Goal: Navigation & Orientation: Find specific page/section

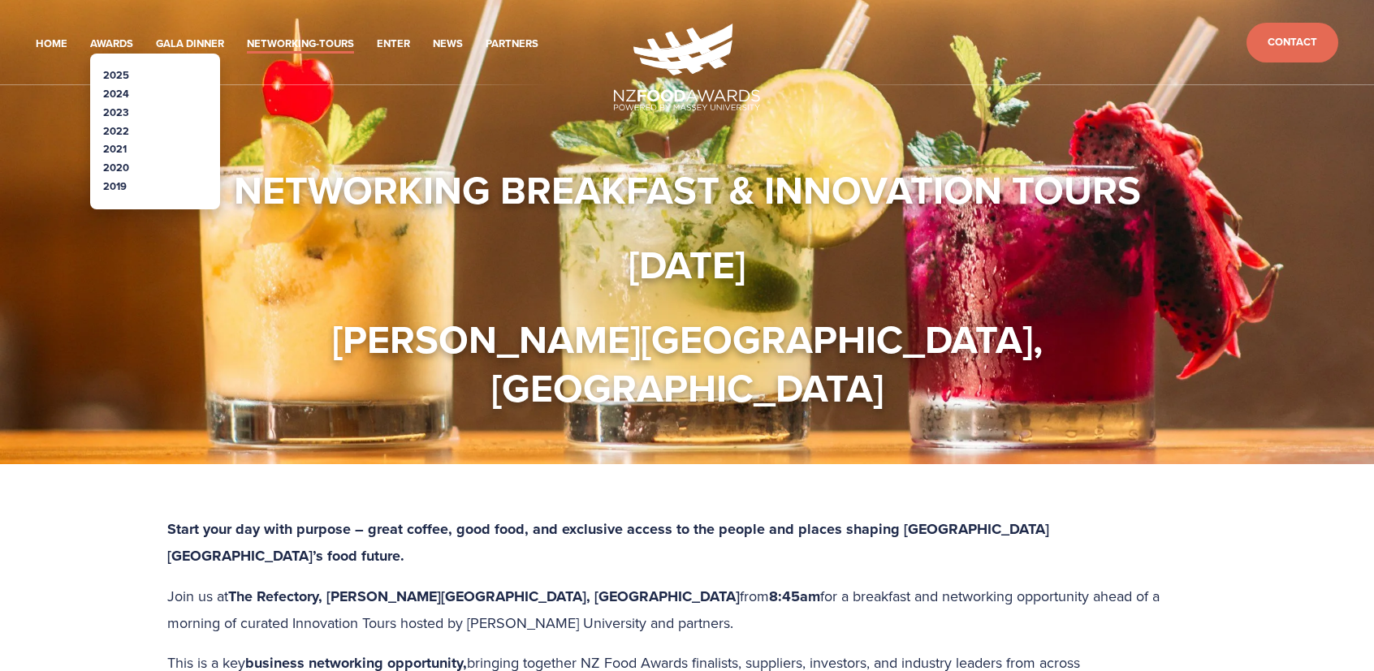
click at [114, 75] on link "2025" at bounding box center [116, 74] width 26 height 15
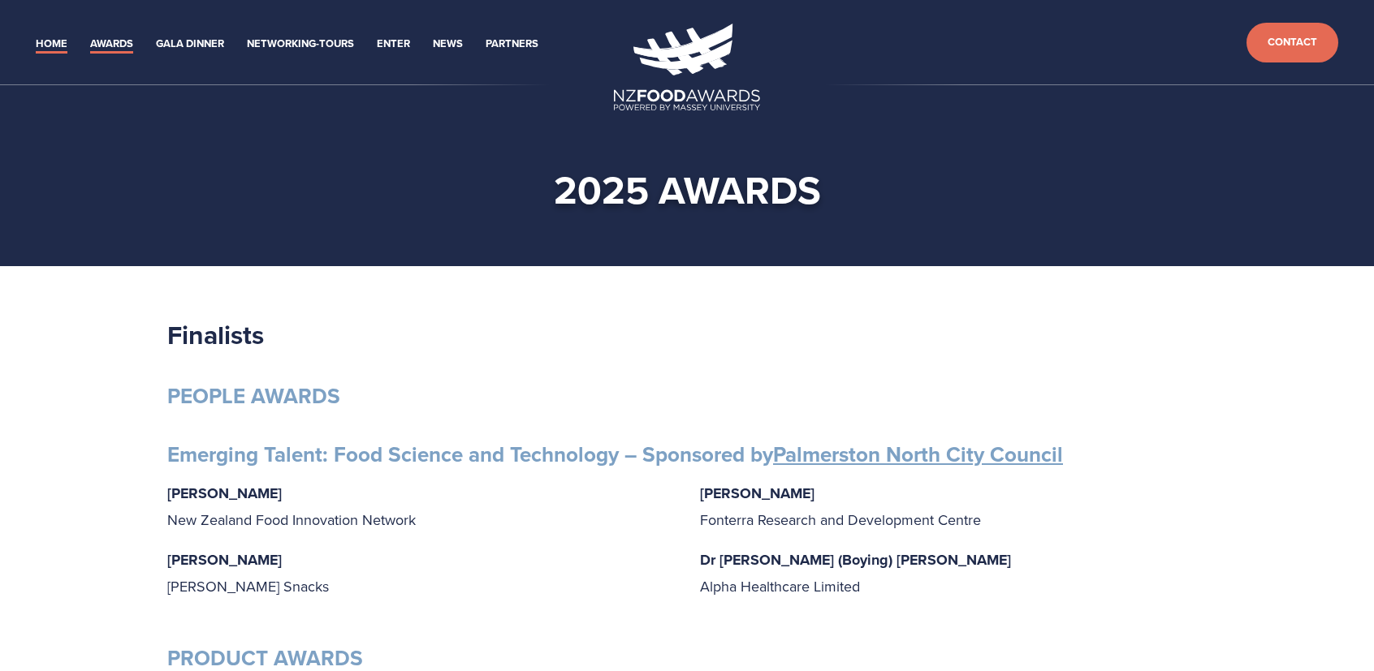
click at [56, 44] on link "Home" at bounding box center [52, 44] width 32 height 19
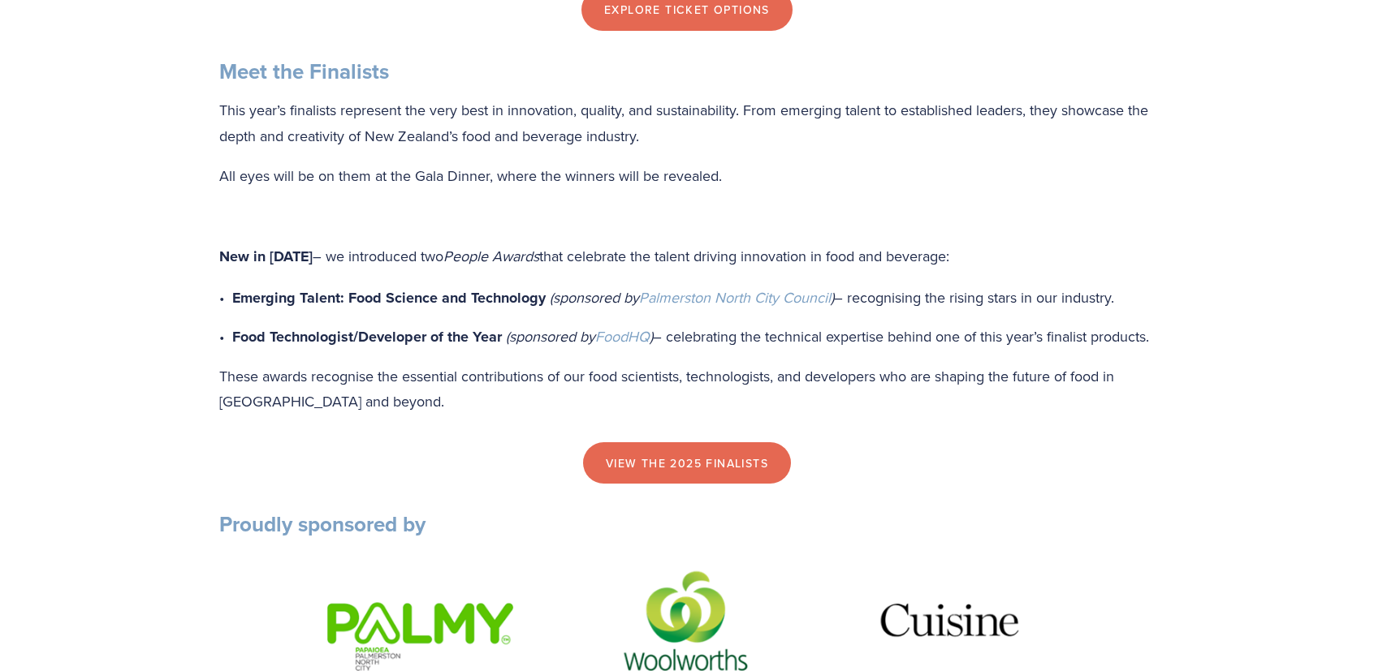
scroll to position [1624, 0]
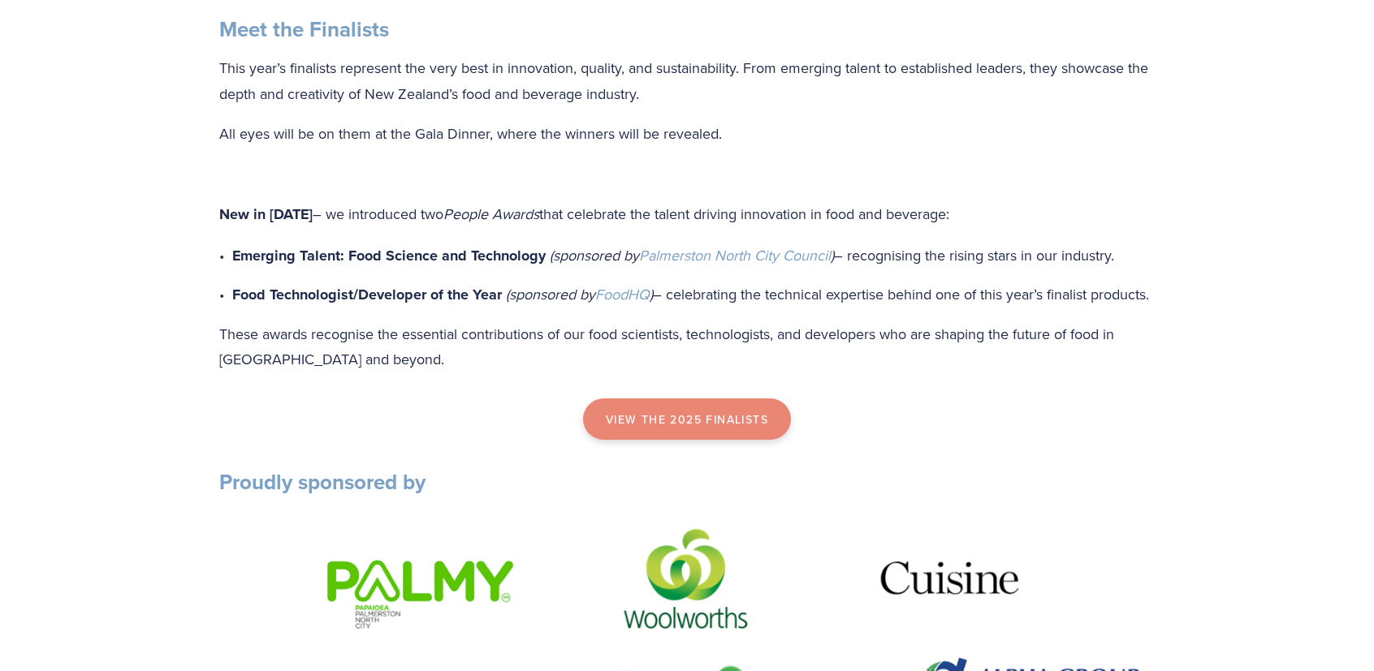
click at [673, 441] on link "view the 2025 finalists" at bounding box center [687, 420] width 208 height 42
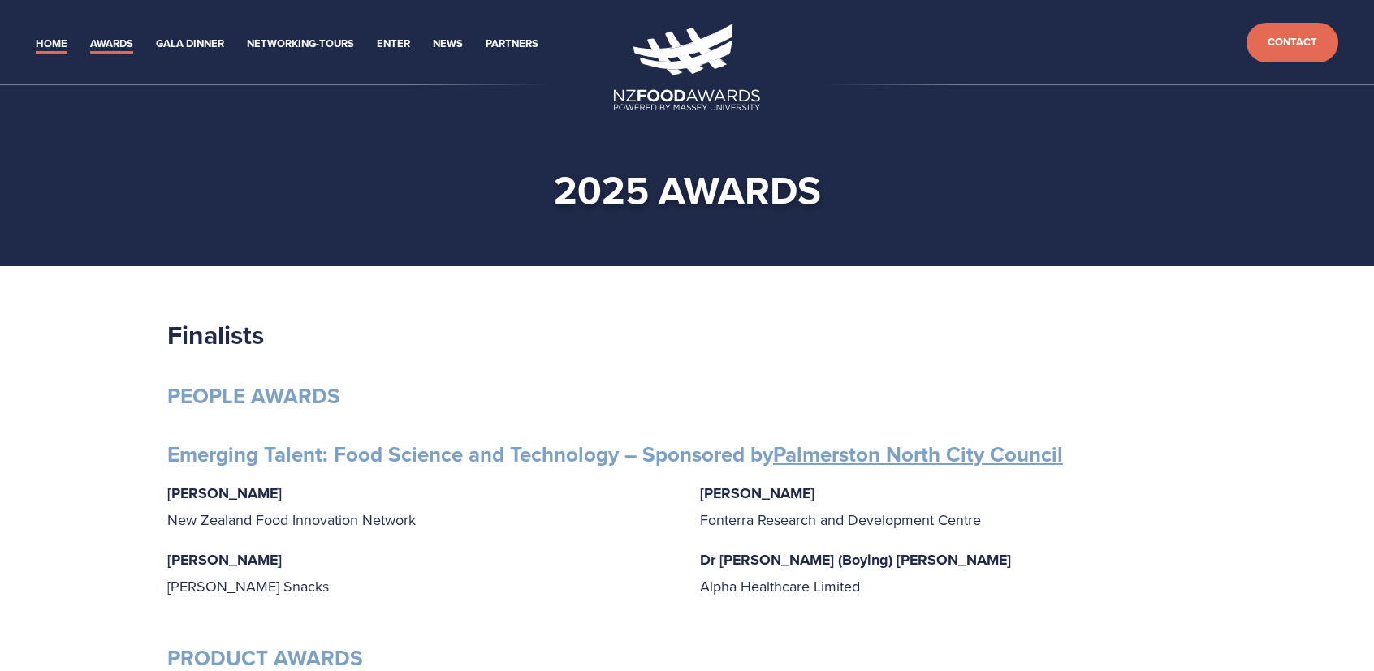
click at [42, 43] on link "Home" at bounding box center [52, 44] width 32 height 19
